Goal: Transaction & Acquisition: Purchase product/service

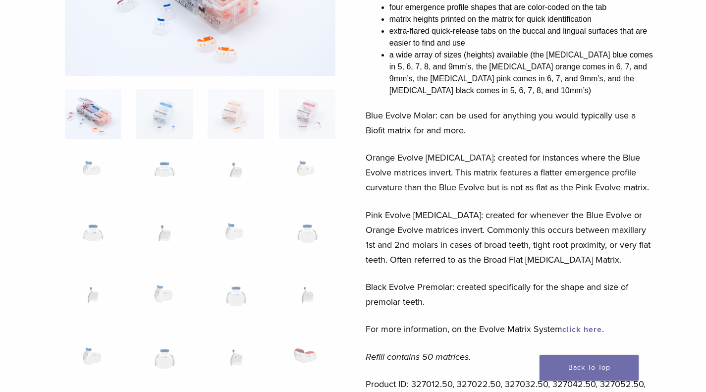
scroll to position [46, 0]
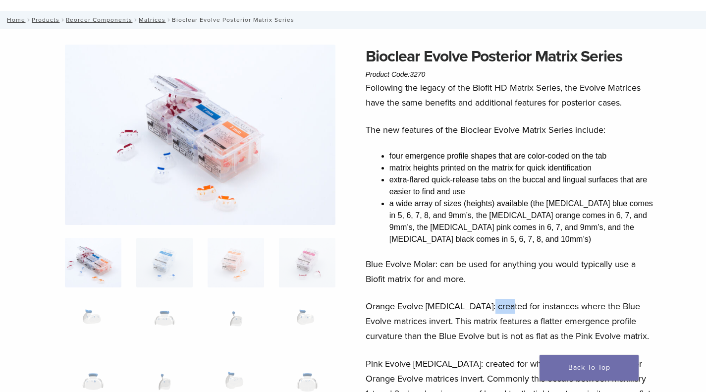
drag, startPoint x: 483, startPoint y: 310, endPoint x: 501, endPoint y: 310, distance: 17.8
click at [501, 310] on p "Orange Evolve Molar: created for instances where the Blue Evolve matrices inver…" at bounding box center [510, 321] width 288 height 45
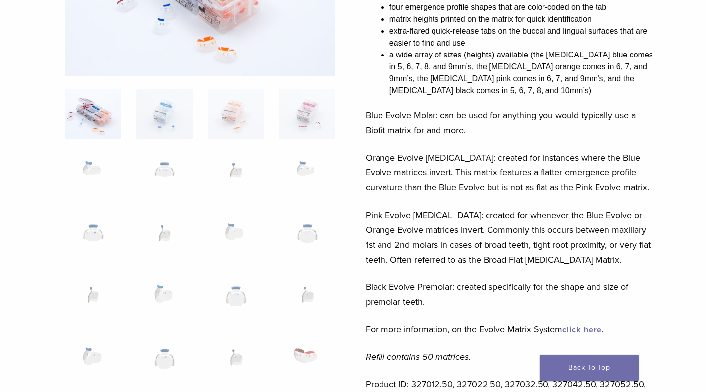
click at [420, 180] on p "Orange Evolve Molar: created for instances where the Blue Evolve matrices inver…" at bounding box center [510, 172] width 288 height 45
click at [411, 173] on p "Orange Evolve Molar: created for instances where the Blue Evolve matrices inver…" at bounding box center [510, 172] width 288 height 45
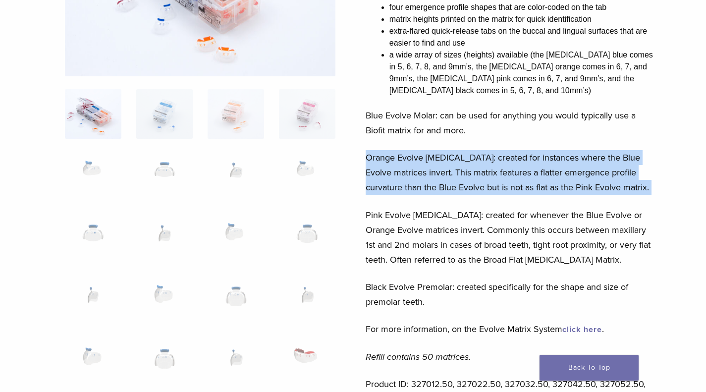
click at [411, 173] on p "Orange Evolve Molar: created for instances where the Blue Evolve matrices inver…" at bounding box center [510, 172] width 288 height 45
click at [413, 172] on p "Orange Evolve Molar: created for instances where the Blue Evolve matrices inver…" at bounding box center [510, 172] width 288 height 45
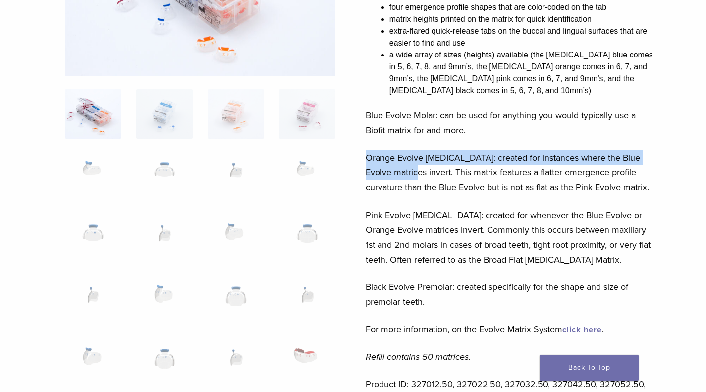
drag, startPoint x: 424, startPoint y: 173, endPoint x: 369, endPoint y: 156, distance: 57.7
click at [369, 156] on p "Orange Evolve Molar: created for instances where the Blue Evolve matrices inver…" at bounding box center [510, 172] width 288 height 45
copy p "Orange Evolve Molar: created for instances where the Blue Evolve matrices invert"
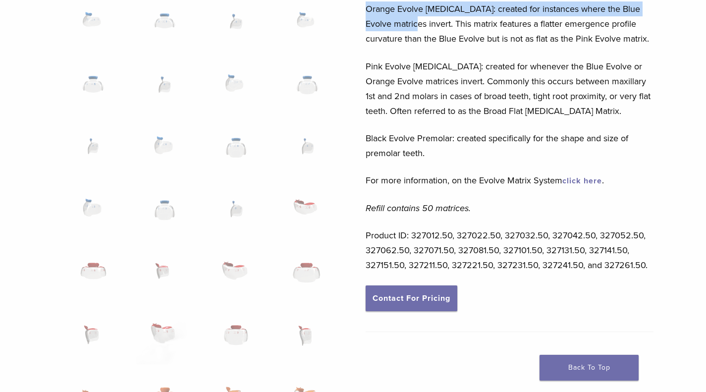
click at [587, 179] on link "click here" at bounding box center [582, 181] width 40 height 10
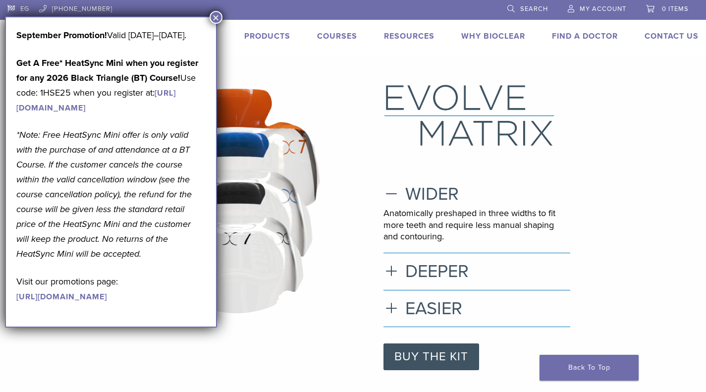
click at [213, 19] on button "×" at bounding box center [216, 17] width 13 height 13
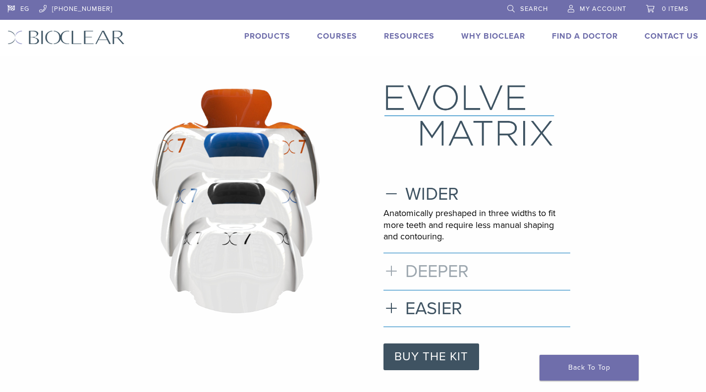
click at [393, 273] on h3 "DEEPER" at bounding box center [476, 271] width 187 height 21
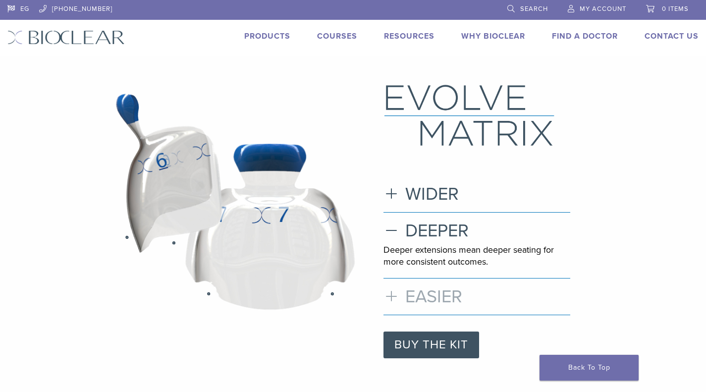
click at [395, 295] on h3 "EASIER" at bounding box center [476, 296] width 187 height 21
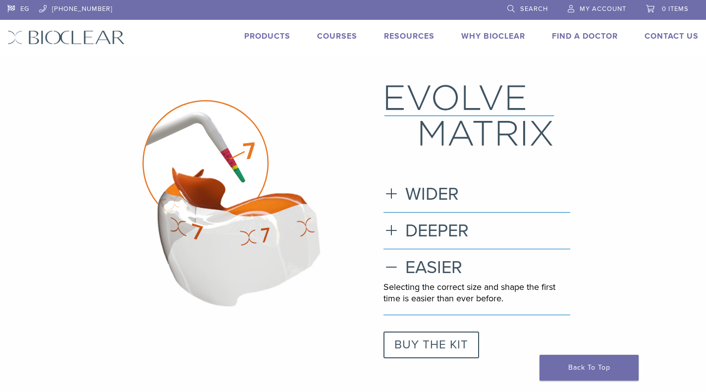
click at [455, 342] on link "BUY THE KIT" at bounding box center [431, 344] width 96 height 27
